Goal: Communication & Community: Answer question/provide support

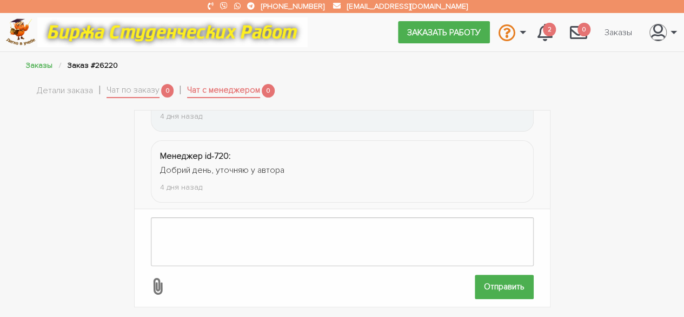
scroll to position [197, 0]
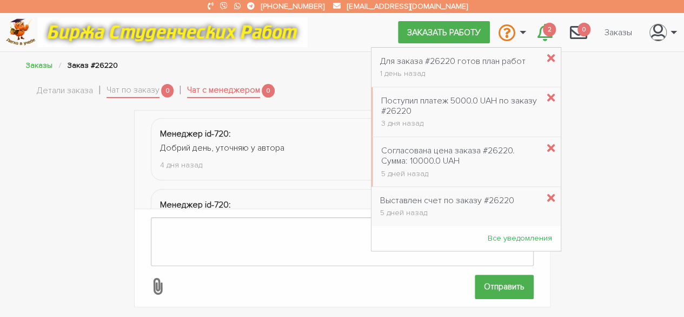
click at [538, 34] on icon "\a \a 2\a" at bounding box center [545, 32] width 15 height 17
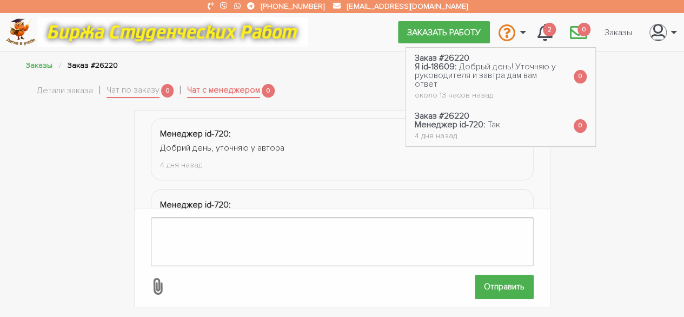
click at [573, 34] on icon "\a \a 0\a" at bounding box center [578, 32] width 17 height 17
click at [510, 69] on span "Добрый день! Уточняю у руководителя и завтра дам вам ответ" at bounding box center [485, 75] width 141 height 28
